Goal: Information Seeking & Learning: Learn about a topic

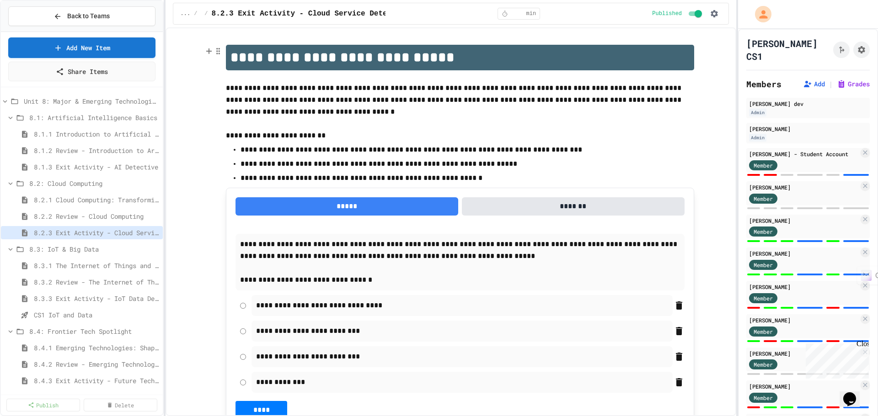
click at [427, 32] on div "**********" at bounding box center [450, 221] width 571 height 389
click at [427, 13] on div "... / 8.2: Cloud Computing / 8.2.3 Exit Activity - Cloud Service Detective * mi…" at bounding box center [451, 14] width 556 height 22
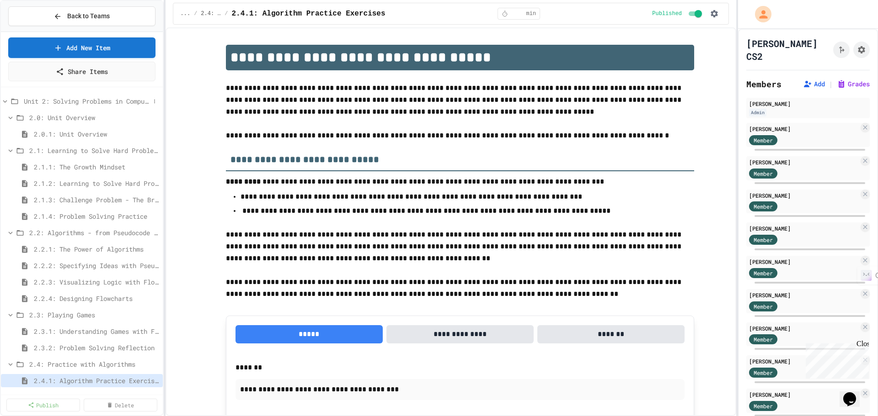
click at [78, 102] on span "Unit 2: Solving Problems in Computer Science" at bounding box center [87, 101] width 126 height 10
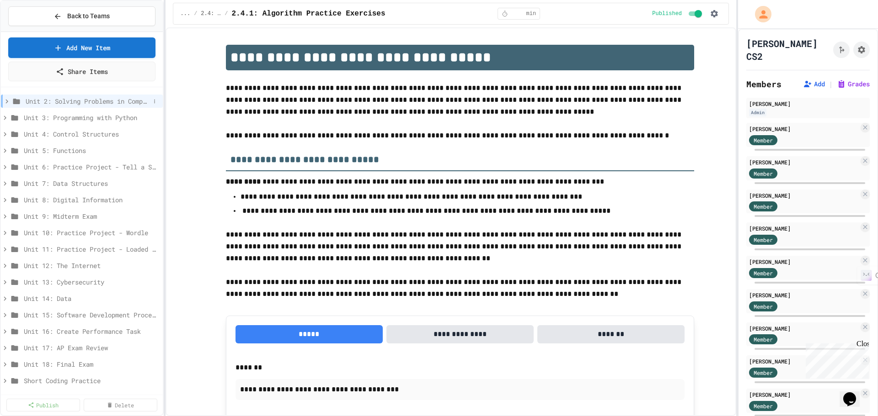
click at [41, 104] on span "Unit 2: Solving Problems in Computer Science" at bounding box center [88, 101] width 124 height 10
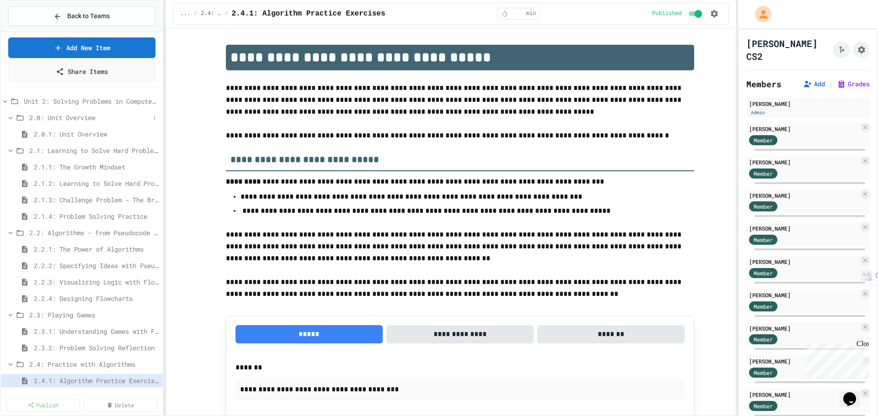
click at [11, 117] on icon at bounding box center [10, 118] width 8 height 8
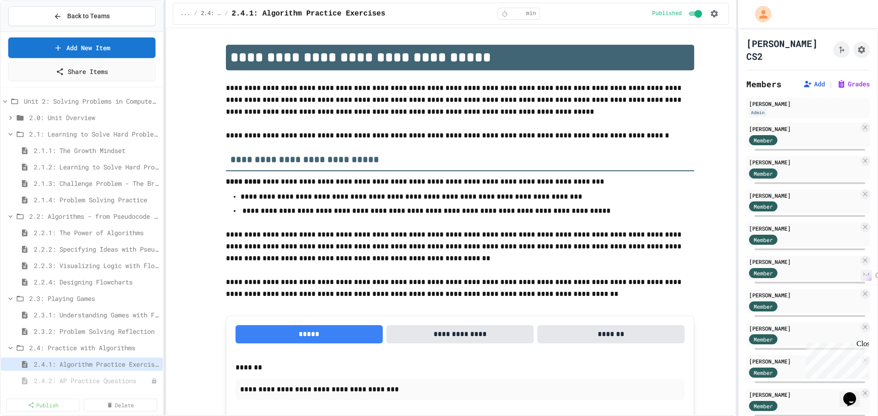
click at [11, 117] on icon at bounding box center [10, 118] width 3 height 4
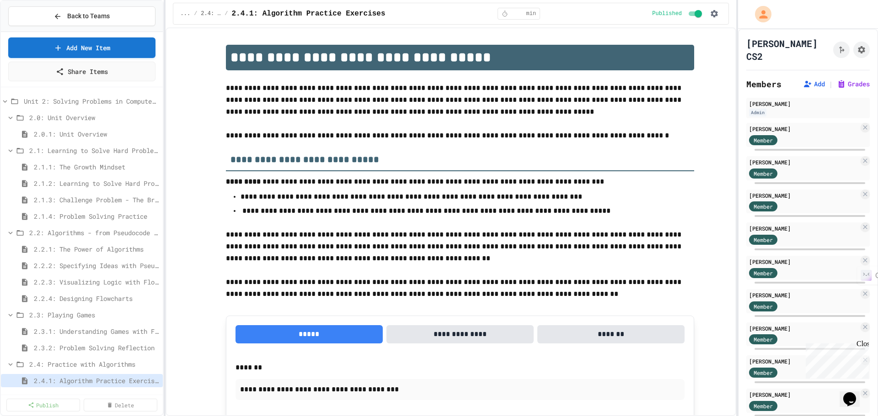
click at [47, 127] on div "2.0: Unit Overview" at bounding box center [82, 119] width 162 height 16
click at [50, 137] on span "2.0.1: Unit Overview" at bounding box center [92, 134] width 116 height 10
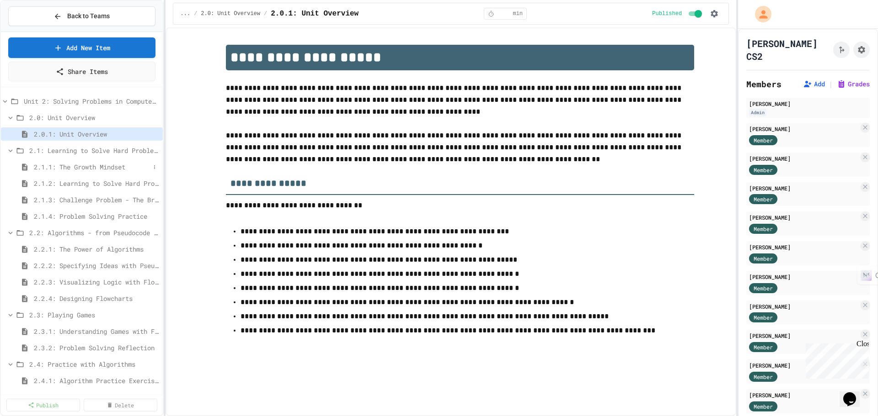
click at [90, 165] on span "2.1.1: The Growth Mindset" at bounding box center [92, 167] width 116 height 10
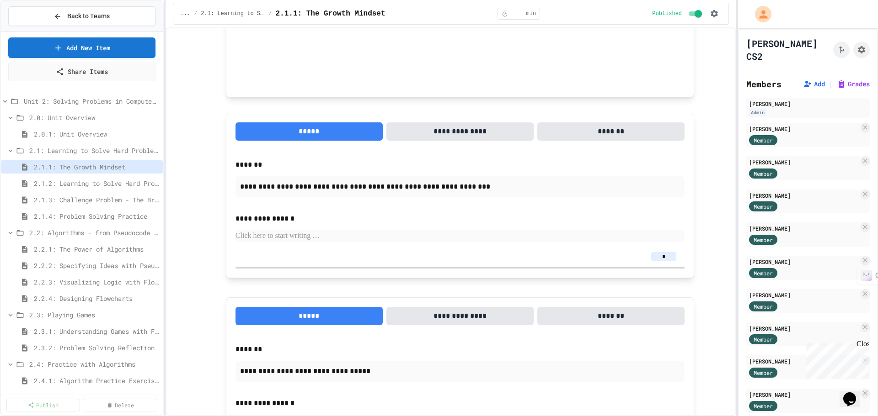
scroll to position [712, 0]
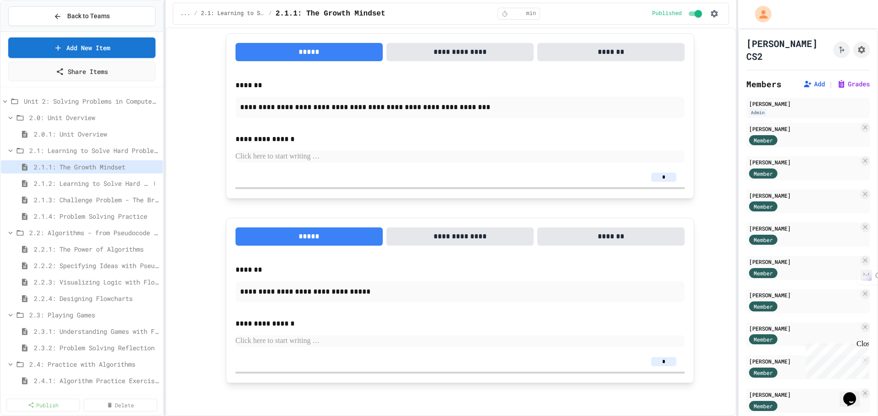
click at [118, 185] on span "2.1.2: Learning to Solve Hard Problems" at bounding box center [92, 184] width 116 height 10
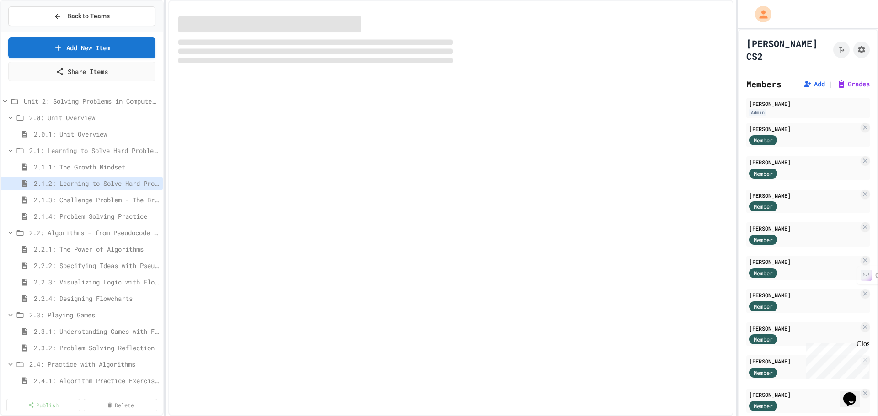
select select "***"
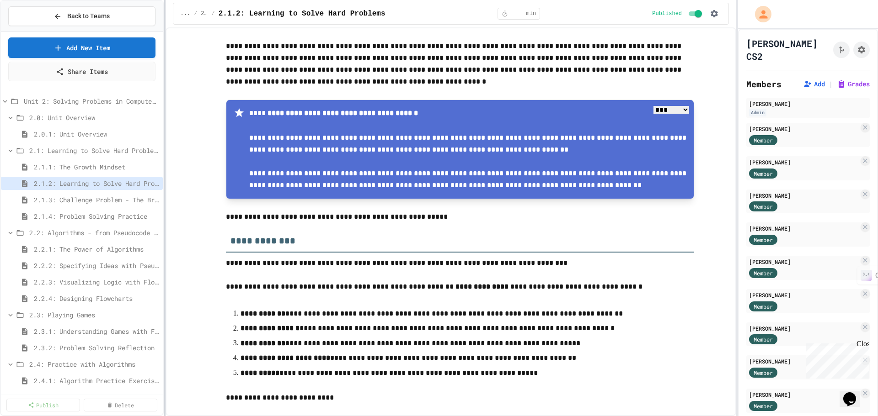
scroll to position [91, 0]
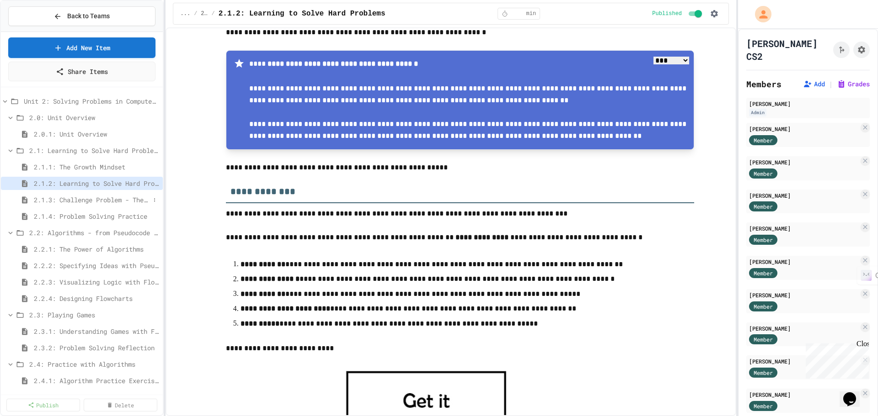
click at [107, 201] on span "2.1.3: Challenge Problem - The Bridge" at bounding box center [92, 200] width 116 height 10
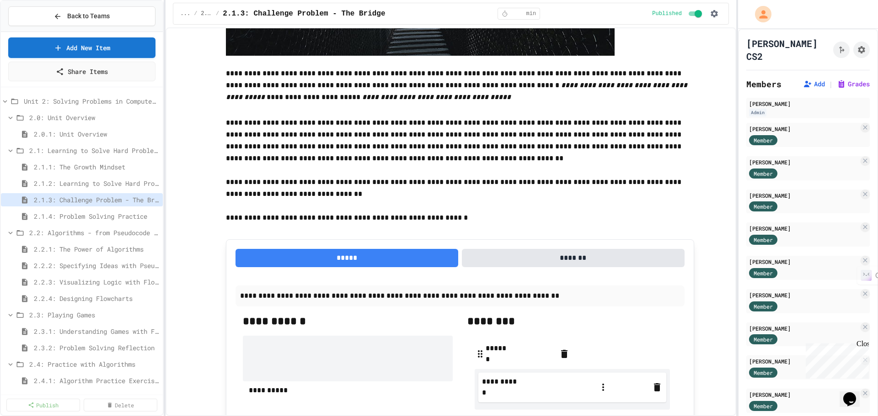
scroll to position [320, 0]
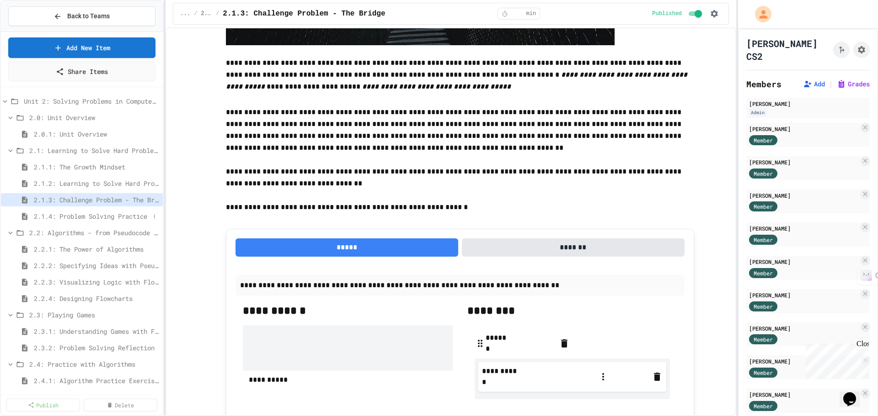
click at [102, 218] on span "2.1.4: Problem Solving Practice" at bounding box center [92, 217] width 116 height 10
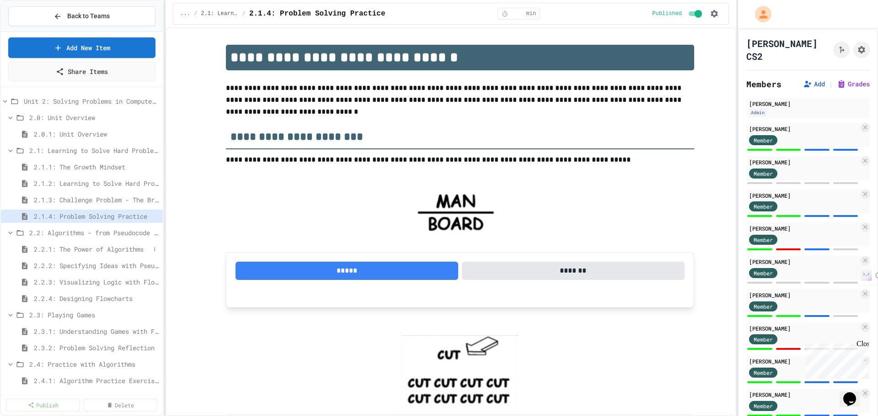
click at [90, 250] on span "2.2.1: The Power of Algorithms" at bounding box center [92, 250] width 116 height 10
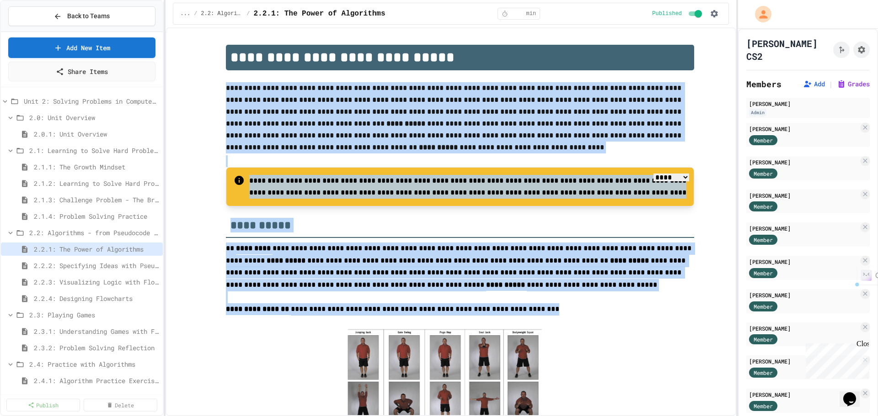
drag, startPoint x: 224, startPoint y: 89, endPoint x: 516, endPoint y: 314, distance: 368.9
click at [680, 143] on p "**********" at bounding box center [460, 118] width 468 height 73
